Goal: Transaction & Acquisition: Purchase product/service

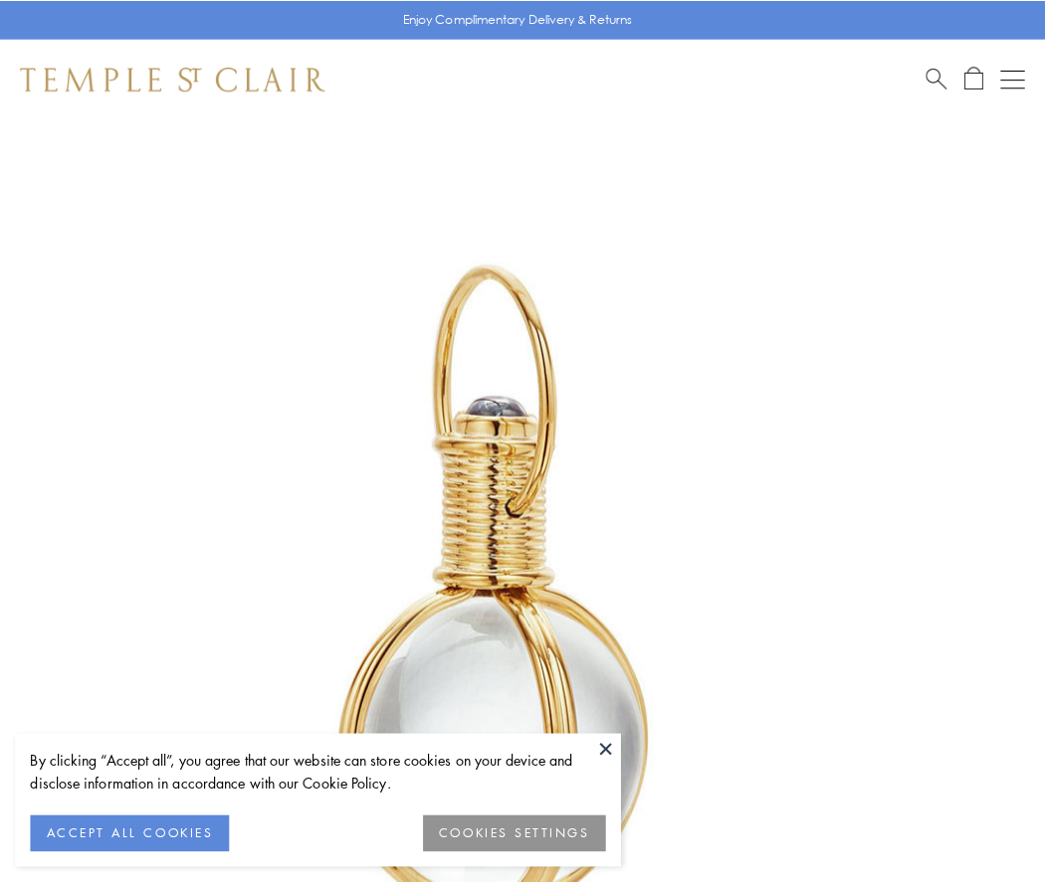
scroll to position [519, 0]
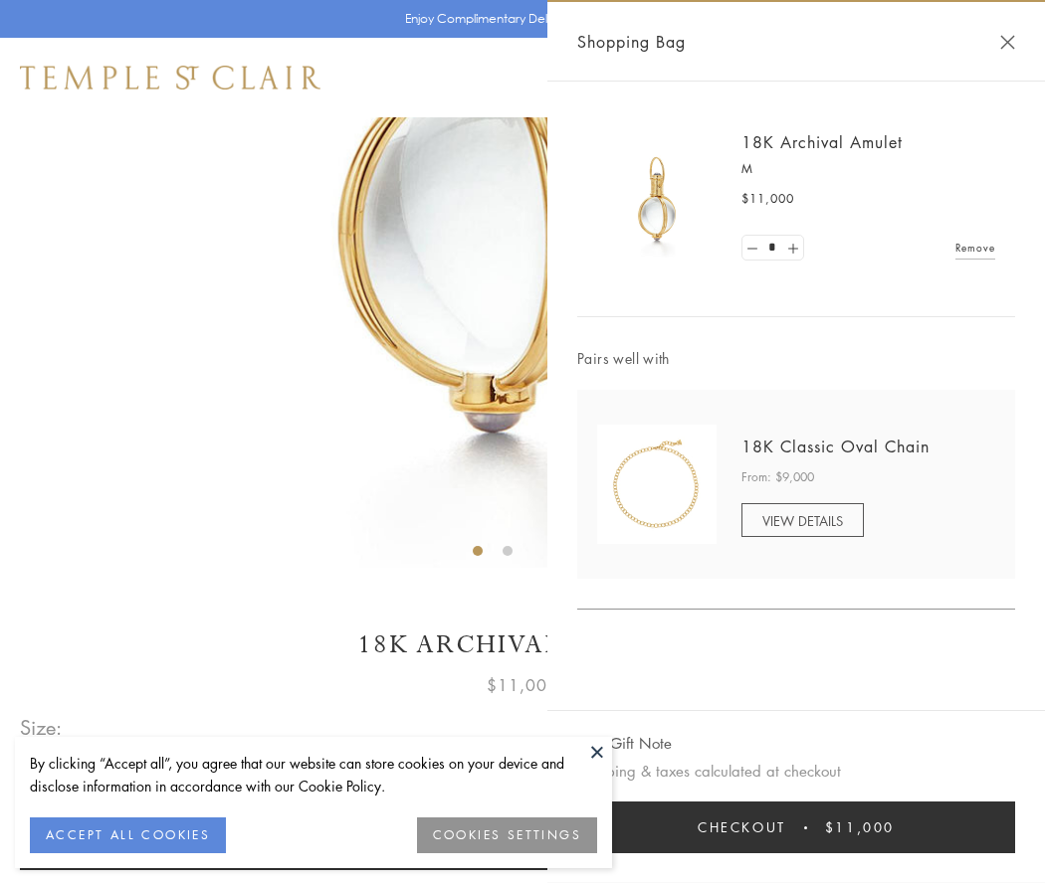
click at [796, 828] on button "Checkout $11,000" at bounding box center [796, 828] width 438 height 52
